Goal: Find specific page/section: Find specific page/section

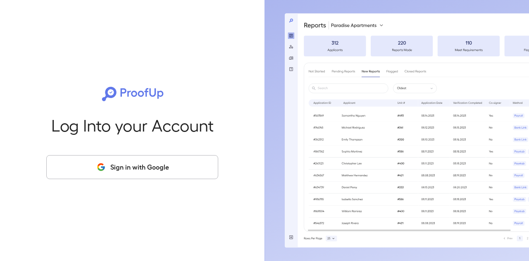
click at [127, 159] on button "Sign in with Google" at bounding box center [132, 167] width 172 height 24
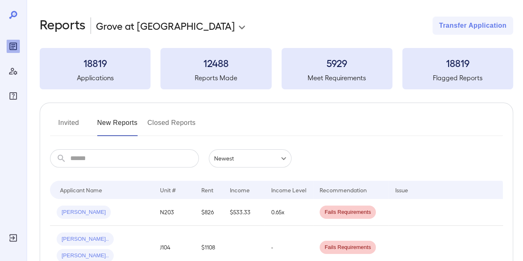
click at [69, 126] on button "Invited" at bounding box center [68, 126] width 37 height 20
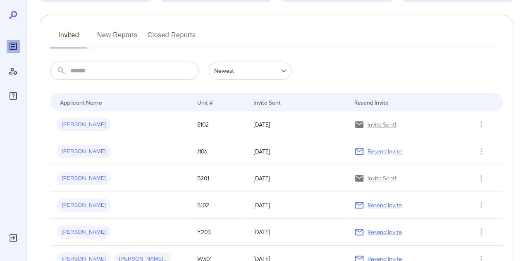
scroll to position [88, 0]
